Goal: Information Seeking & Learning: Learn about a topic

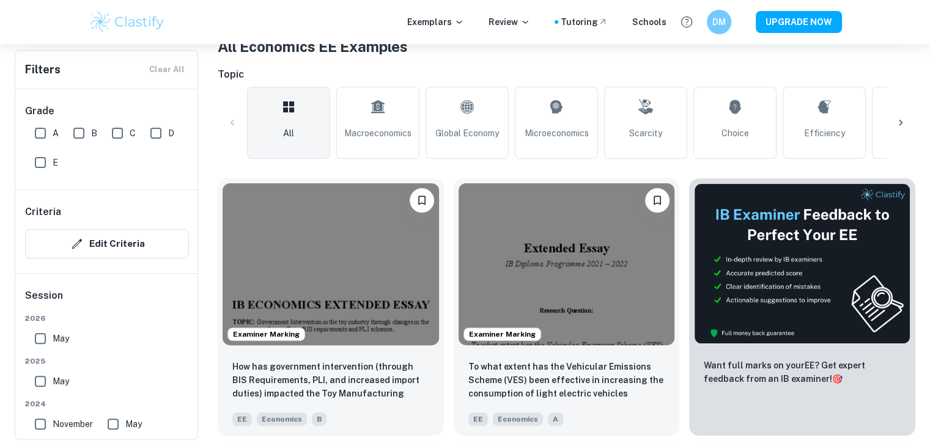
scroll to position [400, 0]
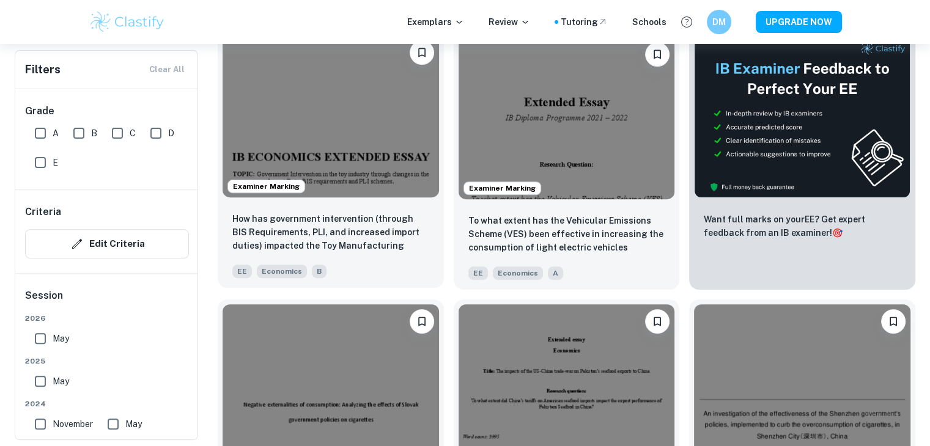
click at [350, 144] on img at bounding box center [331, 116] width 216 height 162
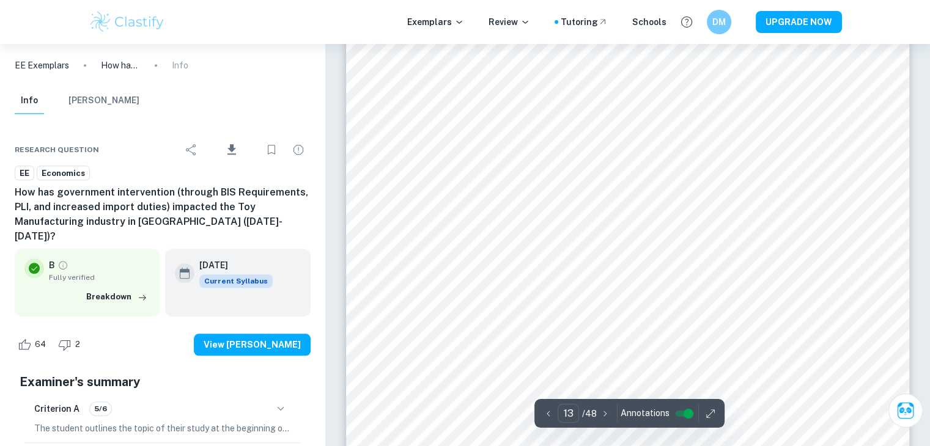
scroll to position [10278, 0]
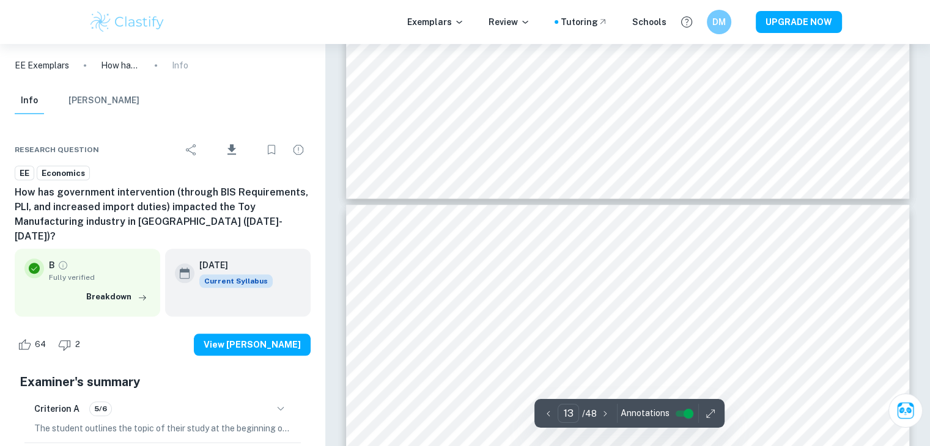
type input "14"
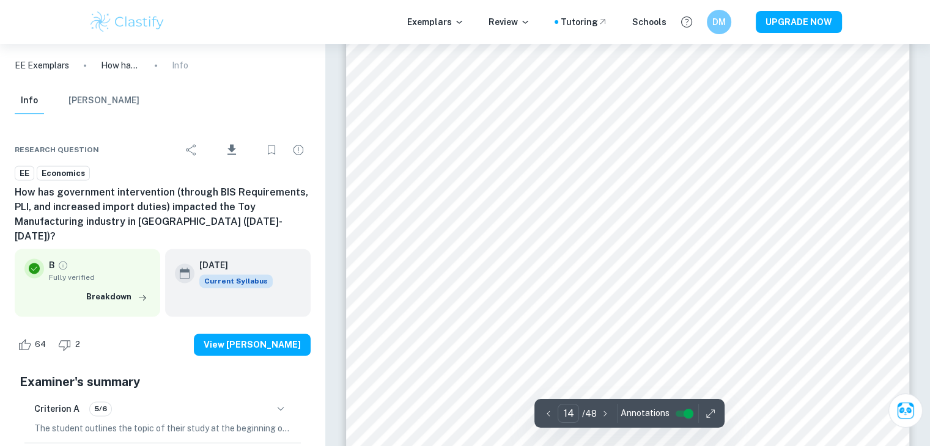
scroll to position [11122, 0]
